Goal: Information Seeking & Learning: Find specific fact

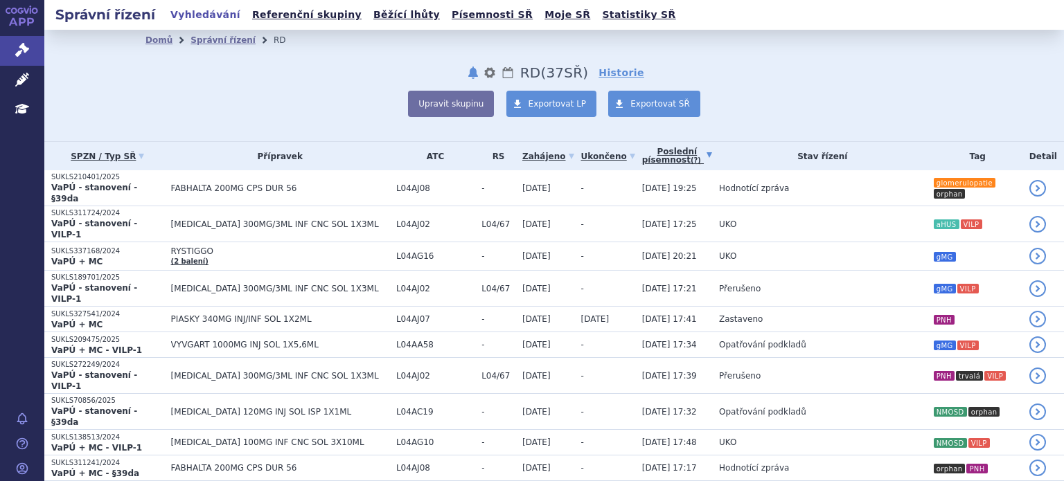
scroll to position [139, 0]
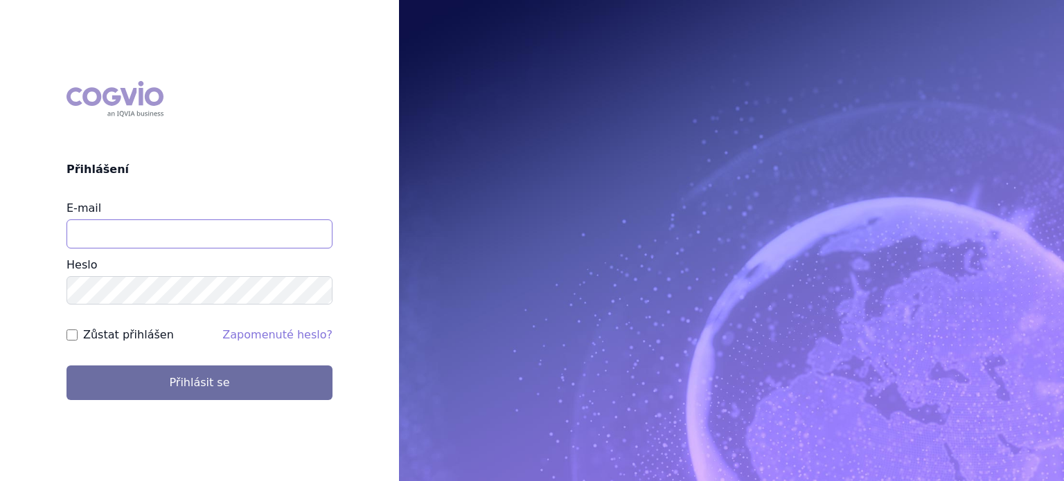
click at [109, 227] on input "E-mail" at bounding box center [199, 234] width 266 height 29
type input "lenka.pribylova@astrazeneca.com"
click at [66, 366] on button "Přihlásit se" at bounding box center [199, 383] width 266 height 35
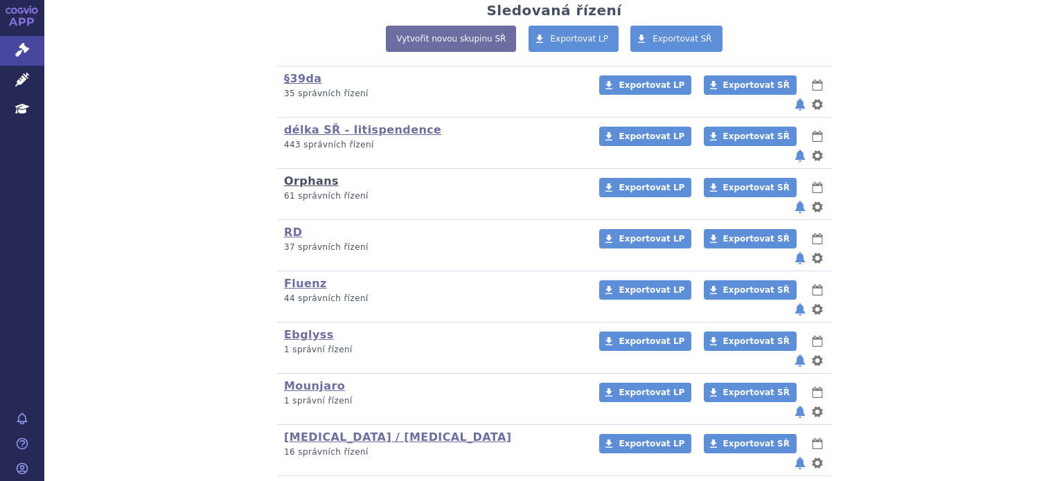
scroll to position [277, 0]
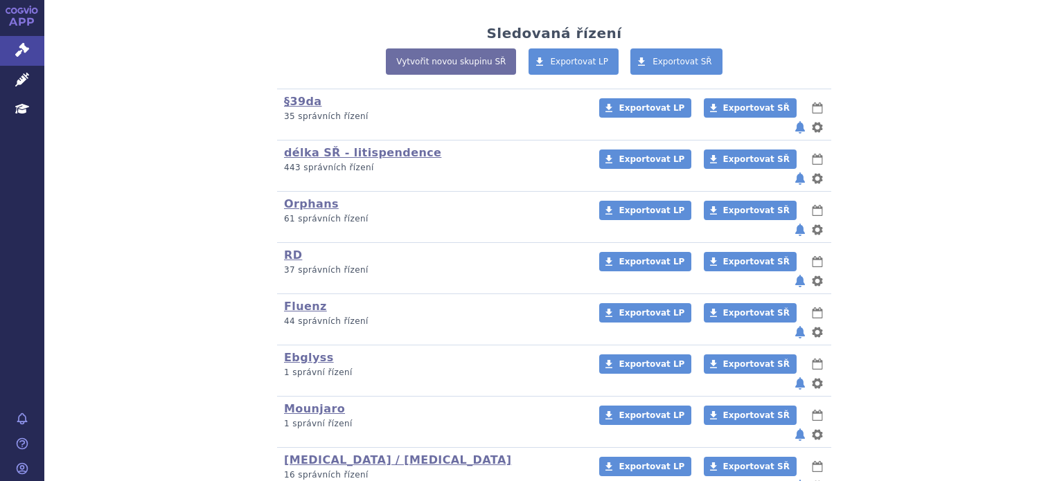
click at [302, 197] on div "Orphans (bez ) (sdílená skupina) (Doporučení V/O) 61 správních řízení" at bounding box center [432, 211] width 297 height 28
click at [305, 197] on link "Orphans" at bounding box center [311, 203] width 55 height 13
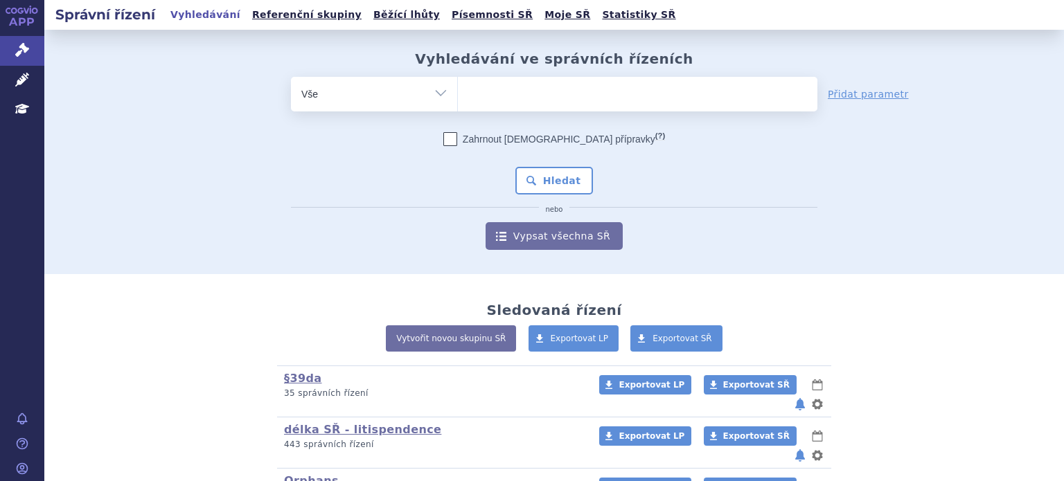
scroll to position [139, 0]
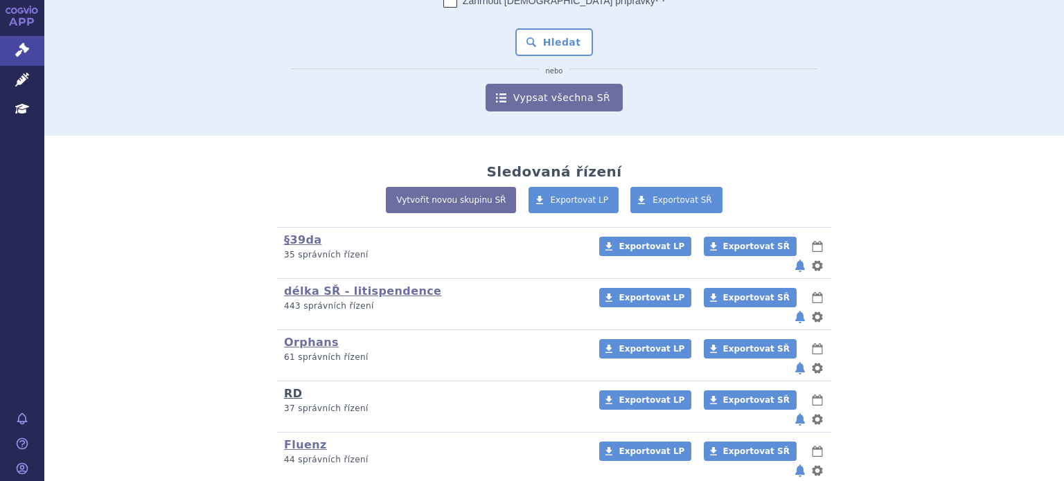
click at [287, 387] on link "RD" at bounding box center [293, 393] width 18 height 13
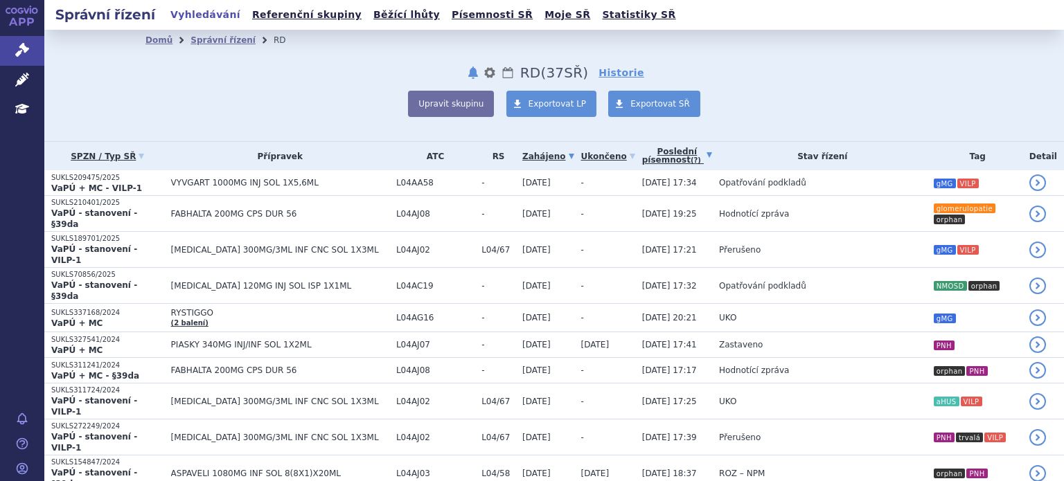
click at [642, 160] on link "Poslední písemnost (?)" at bounding box center [677, 156] width 70 height 28
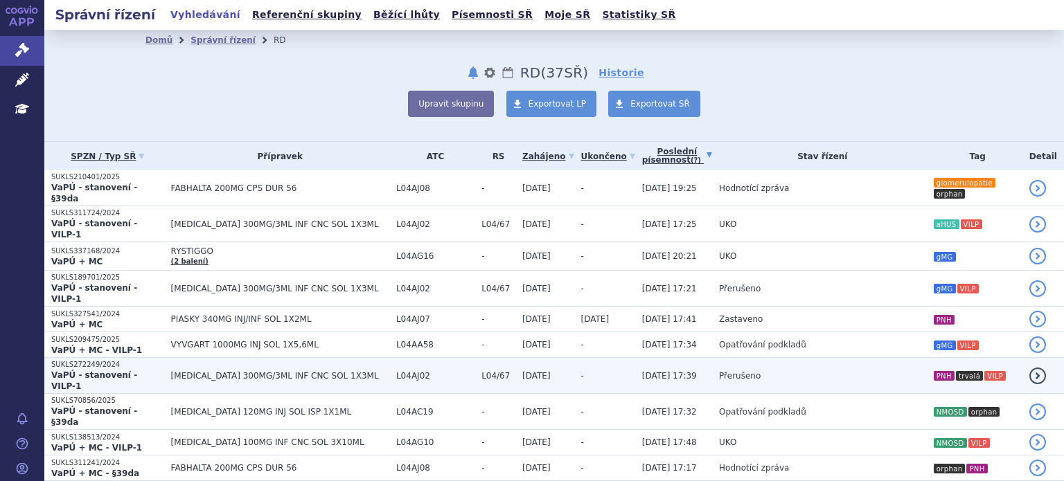
click at [864, 358] on td "Přerušeno" at bounding box center [819, 376] width 214 height 36
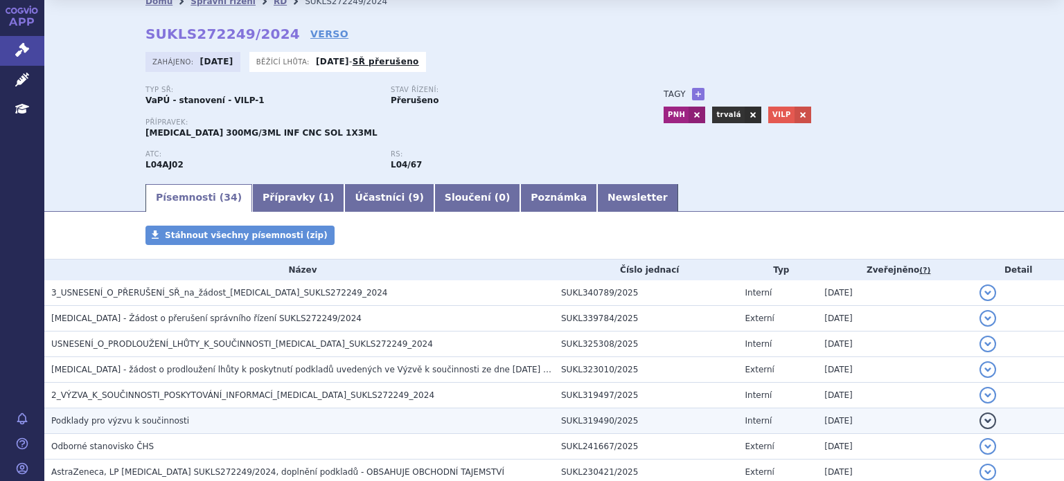
scroll to position [69, 0]
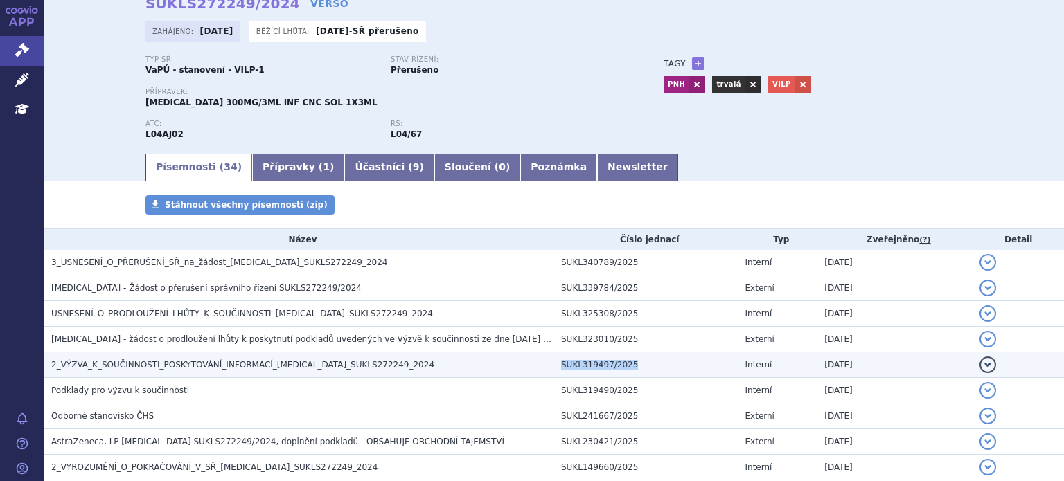
drag, startPoint x: 621, startPoint y: 364, endPoint x: 554, endPoint y: 366, distance: 66.5
click at [554, 366] on td "SUKL319497/2025" at bounding box center [646, 366] width 184 height 26
copy td "SUKL319497/2025"
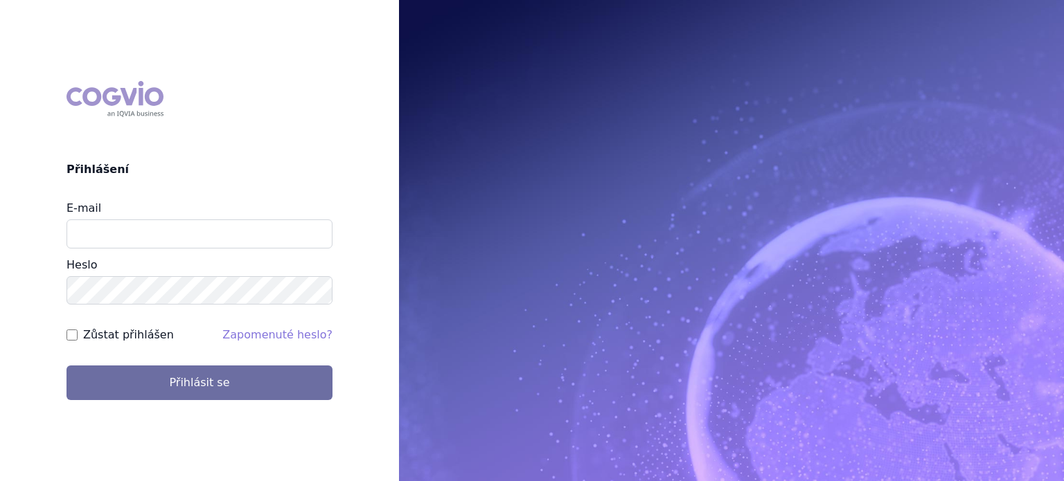
click at [122, 226] on input "E-mail" at bounding box center [199, 234] width 266 height 29
type input "lenka.pribylova@astrazeneca.com"
click at [96, 276] on div "Heslo" at bounding box center [199, 281] width 266 height 48
click at [66, 366] on button "Přihlásit se" at bounding box center [199, 383] width 266 height 35
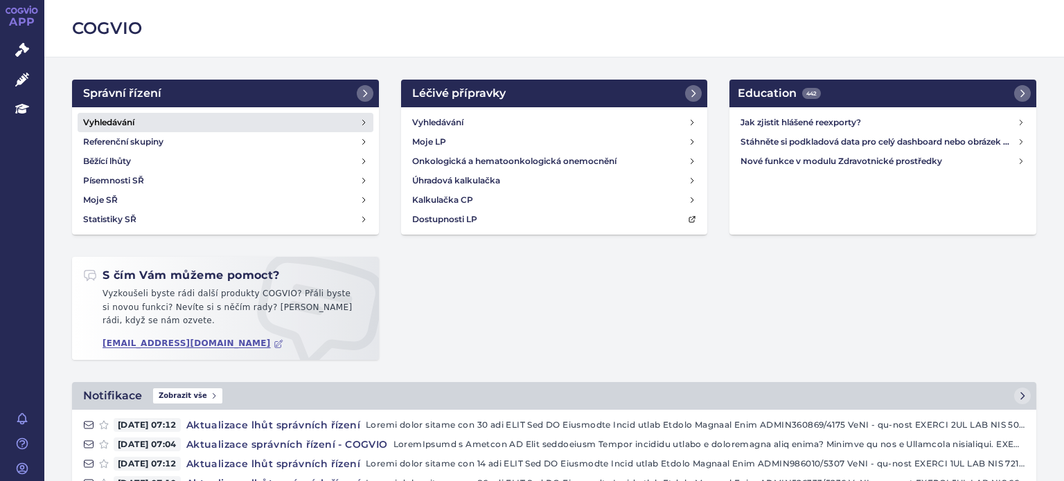
click at [128, 123] on h4 "Vyhledávání" at bounding box center [108, 123] width 51 height 14
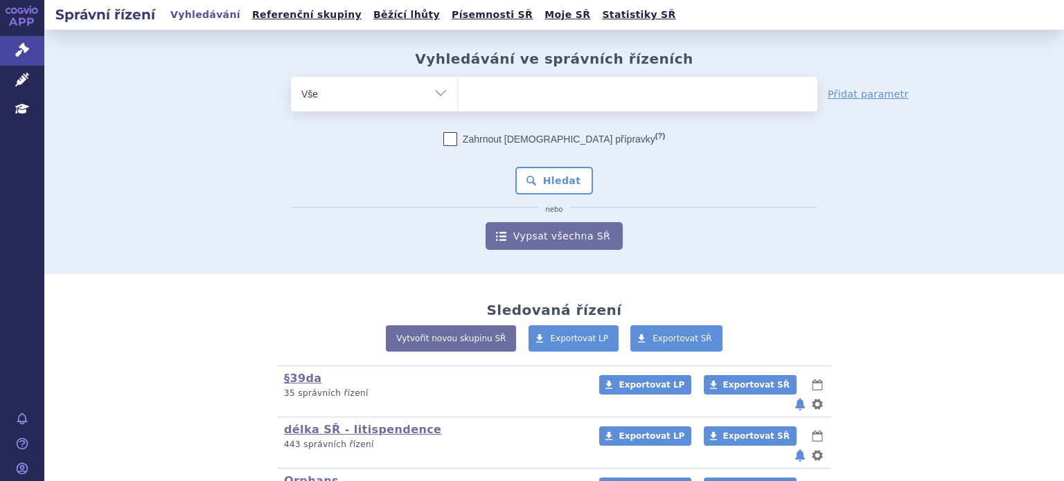
scroll to position [124, 0]
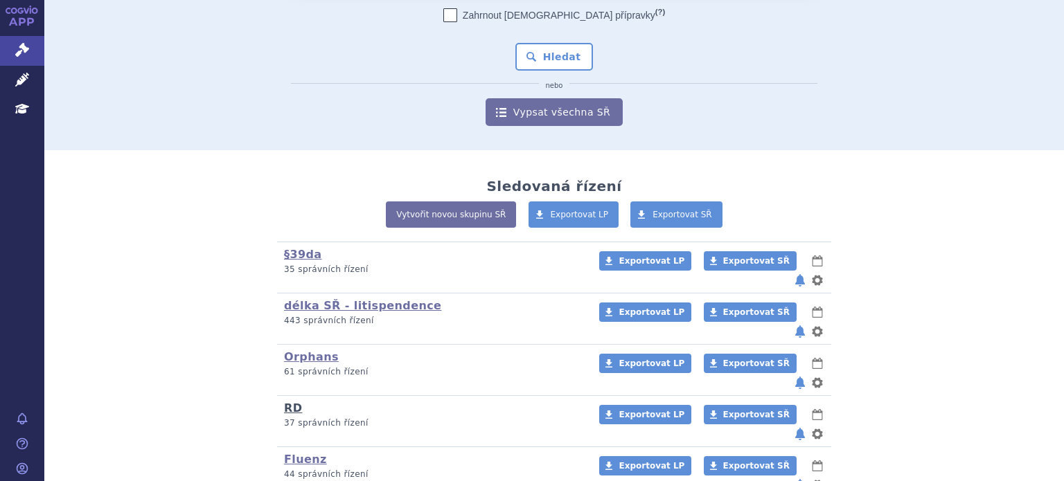
click at [288, 402] on link "RD" at bounding box center [293, 408] width 18 height 13
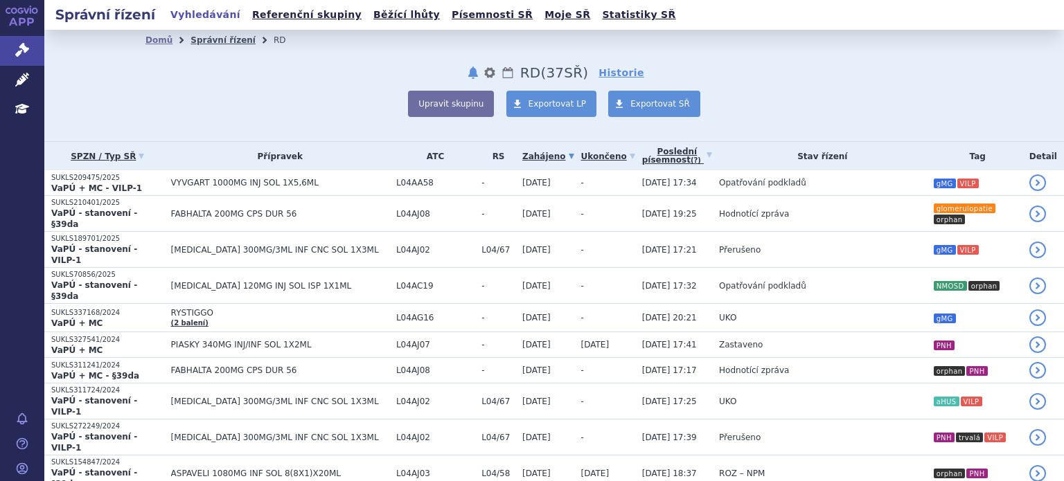
click at [218, 38] on link "Správní řízení" at bounding box center [222, 40] width 65 height 10
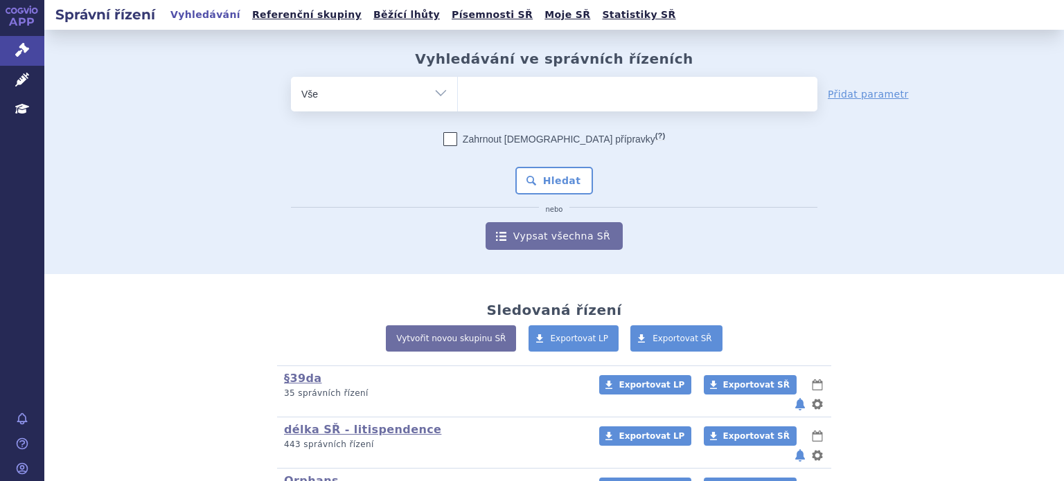
click at [362, 179] on div "Zahrnout bratrské přípravky (?) Hledat nebo Vypsat všechna SŘ" at bounding box center [554, 191] width 526 height 118
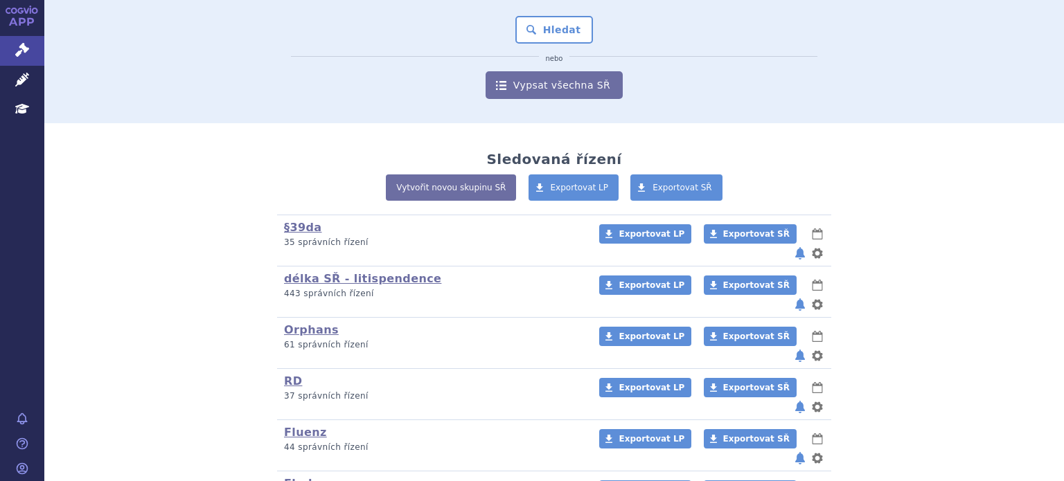
scroll to position [161, 0]
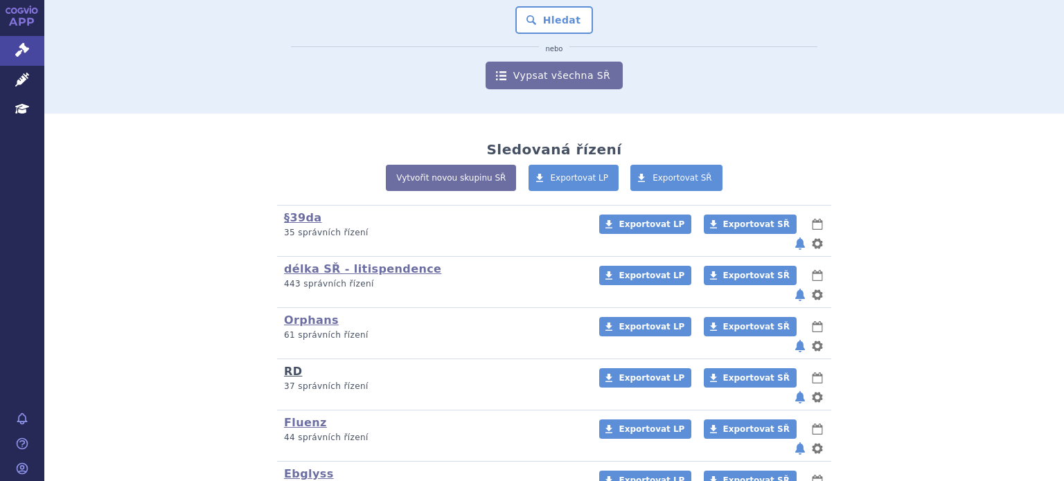
click at [290, 365] on link "RD" at bounding box center [293, 371] width 18 height 13
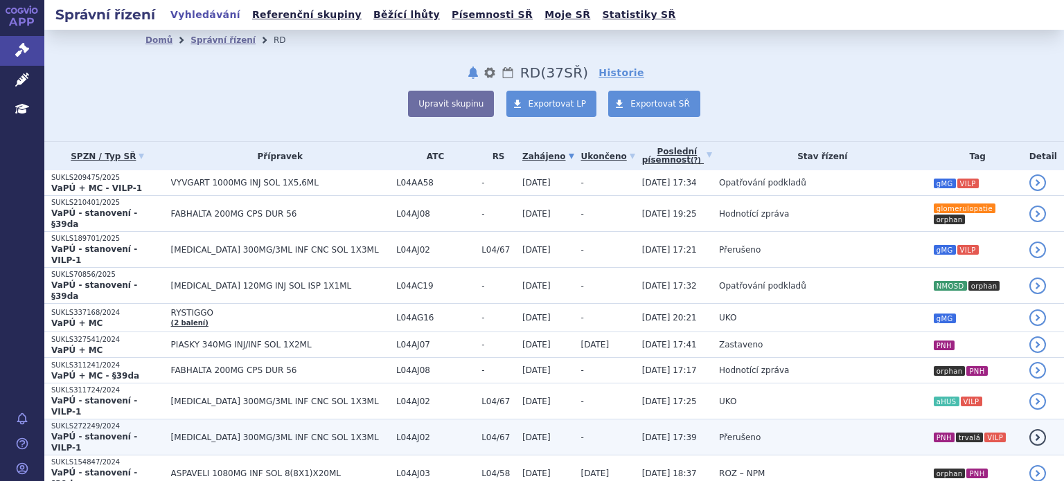
click at [878, 420] on td "Přerušeno" at bounding box center [819, 438] width 214 height 36
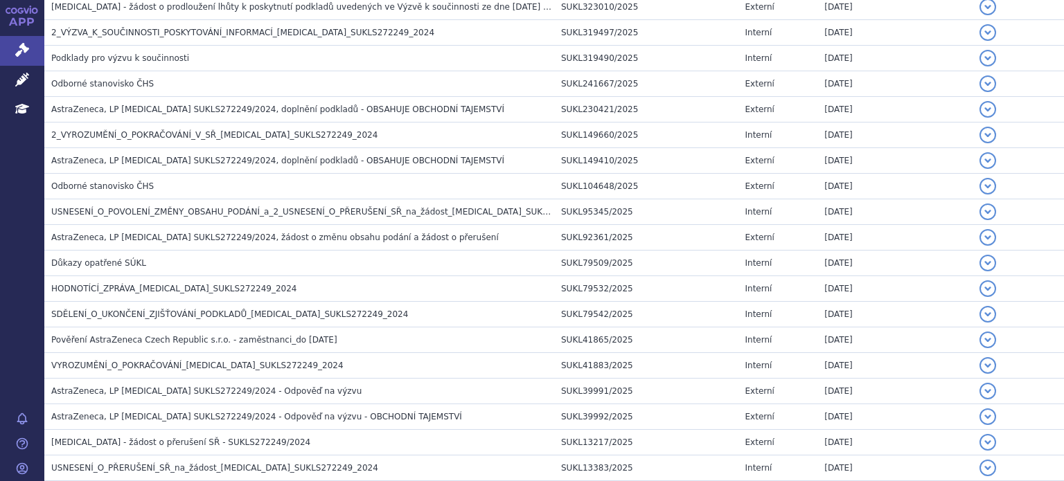
scroll to position [374, 0]
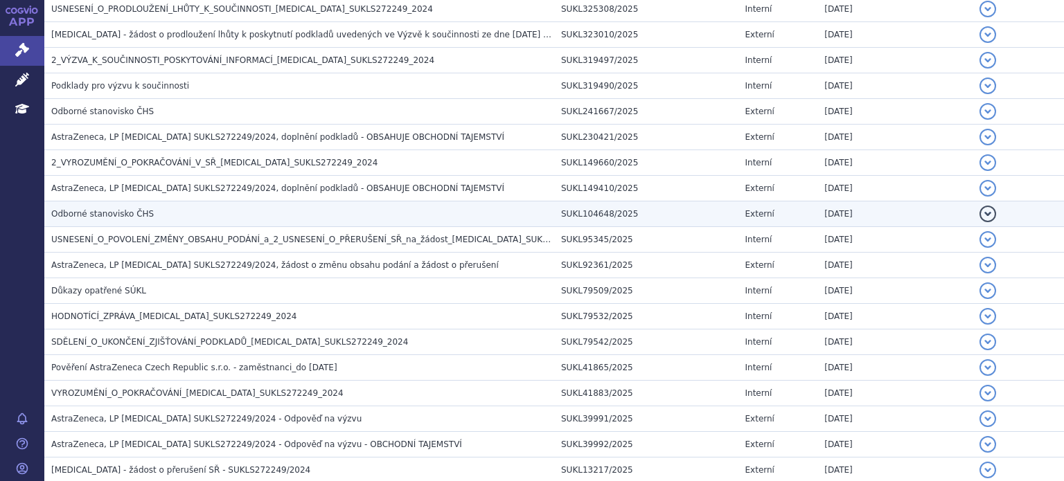
click at [98, 211] on span "Odborné stanovisko ČHS" at bounding box center [102, 214] width 103 height 10
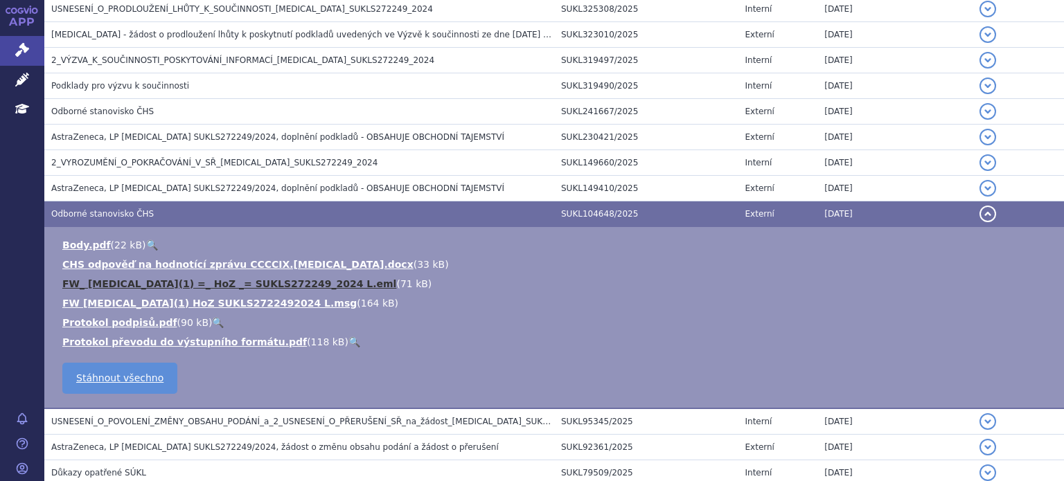
click at [248, 283] on link "FW_ [MEDICAL_DATA](1) =_ HoZ _= SUKLS272249_2024 L.eml" at bounding box center [229, 283] width 334 height 11
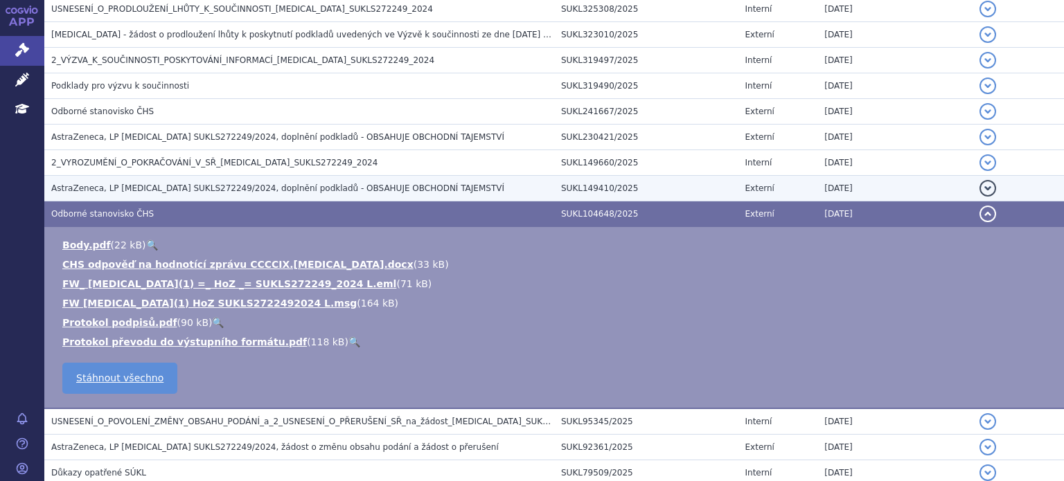
scroll to position [0, 0]
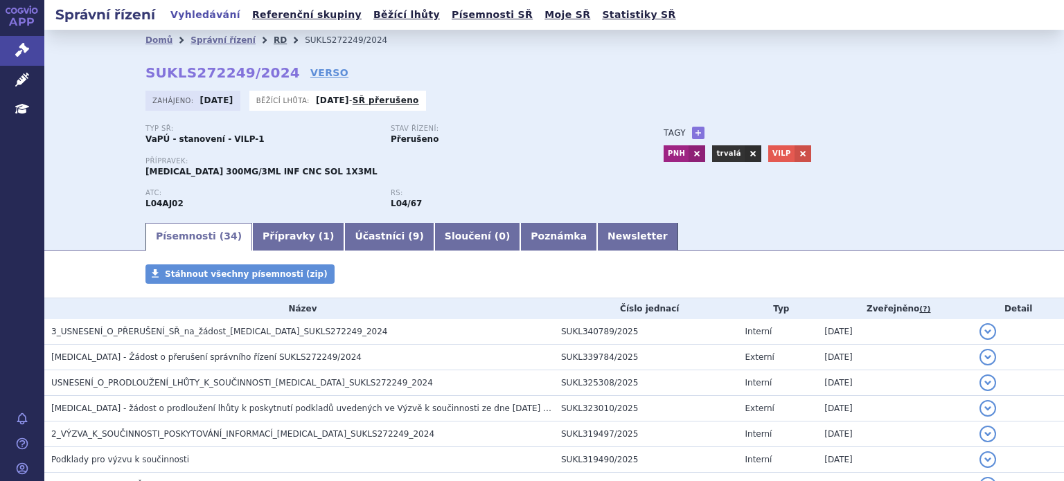
click at [274, 40] on link "RD" at bounding box center [280, 40] width 13 height 10
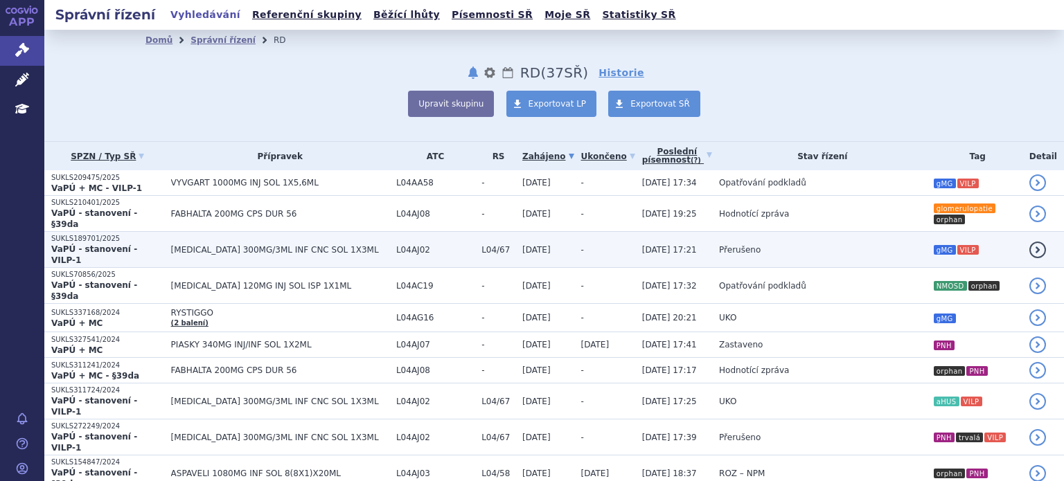
click at [765, 232] on td "Přerušeno" at bounding box center [819, 250] width 214 height 36
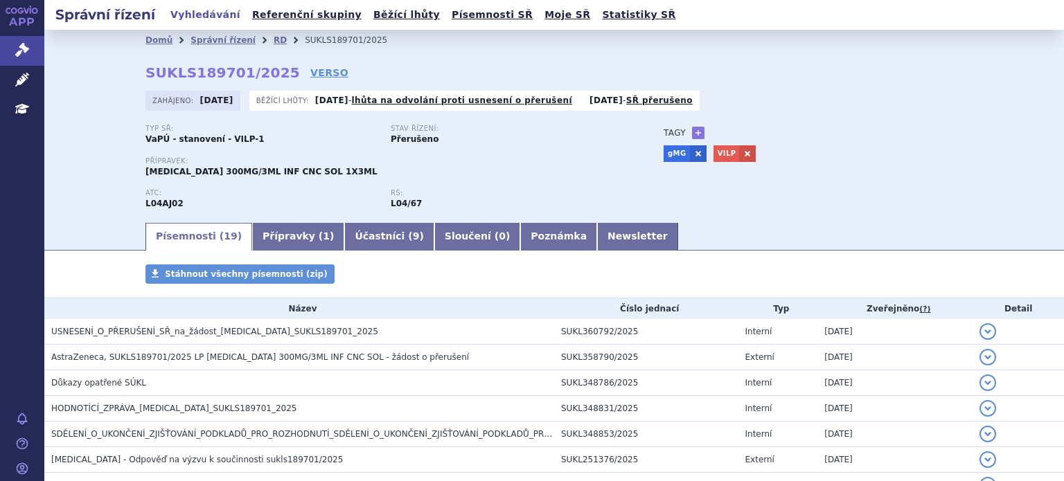
click at [263, 71] on strong "SUKLS189701/2025" at bounding box center [222, 72] width 154 height 17
drag, startPoint x: 142, startPoint y: 73, endPoint x: 269, endPoint y: 71, distance: 126.8
click at [269, 71] on strong "SUKLS189701/2025" at bounding box center [222, 72] width 154 height 17
copy strong "SUKLS189701/2025"
click at [560, 190] on p "RS:" at bounding box center [506, 193] width 231 height 8
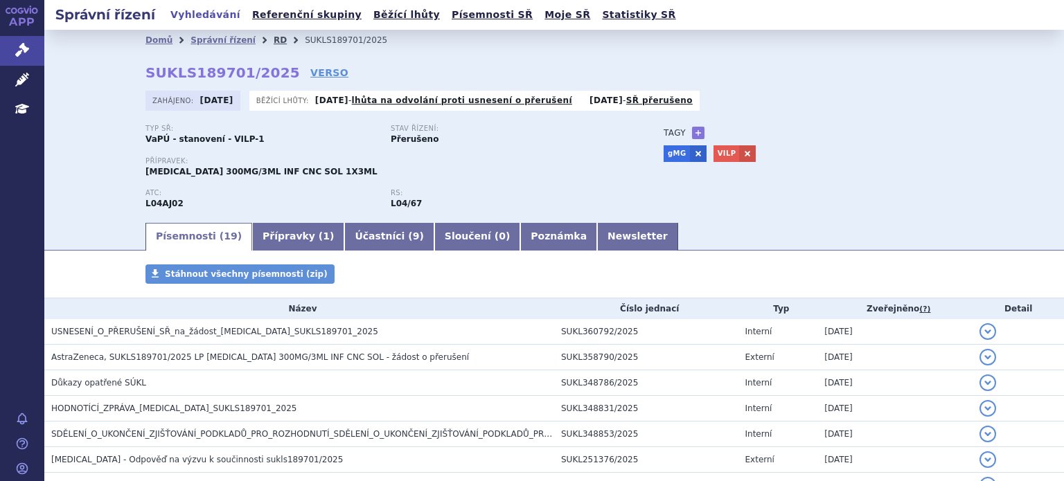
click at [274, 42] on link "RD" at bounding box center [280, 40] width 13 height 10
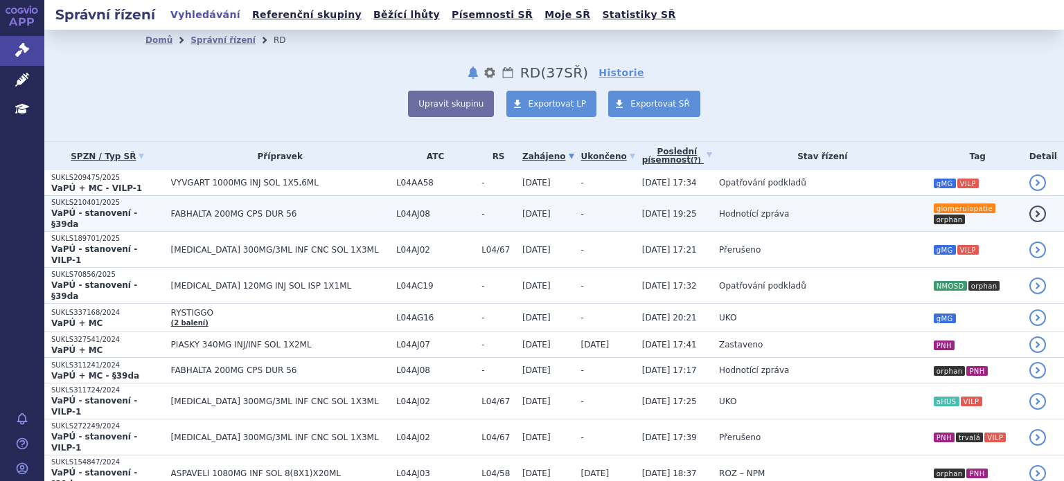
click at [729, 209] on span "Hodnotící zpráva" at bounding box center [754, 214] width 70 height 10
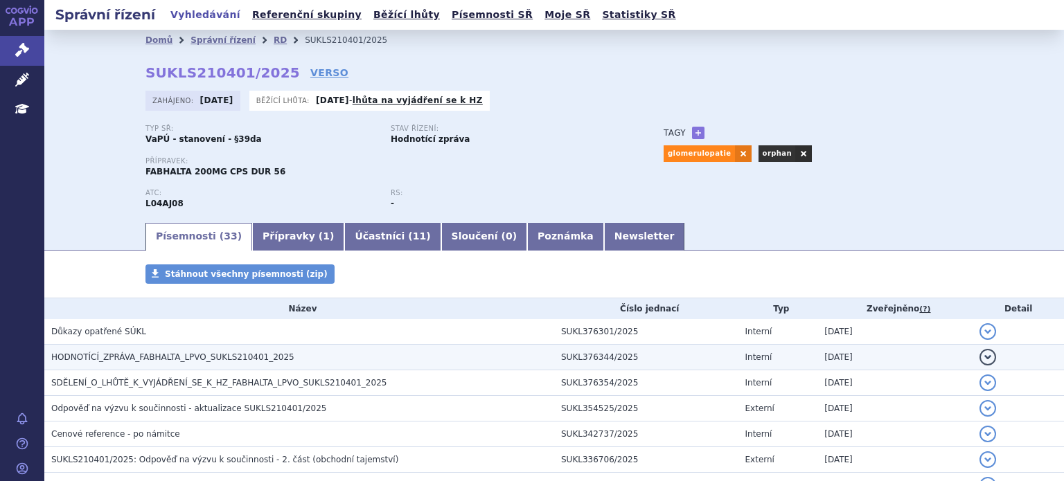
click at [139, 359] on span "HODNOTÍCÍ_ZPRÁVA_FABHALTA_LPVO_SUKLS210401_2025" at bounding box center [172, 358] width 243 height 10
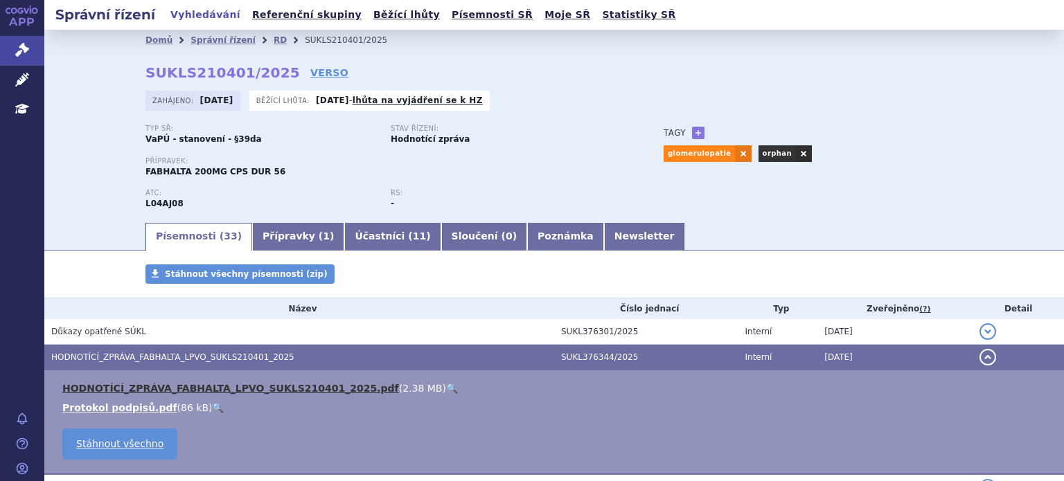
click at [205, 390] on link "HODNOTÍCÍ_ZPRÁVA_FABHALTA_LPVO_SUKLS210401_2025.pdf" at bounding box center [230, 388] width 337 height 11
